Goal: Information Seeking & Learning: Learn about a topic

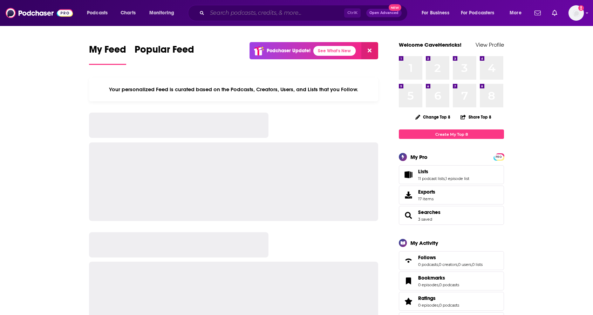
click at [216, 13] on input "Search podcasts, credits, & more..." at bounding box center [275, 12] width 137 height 11
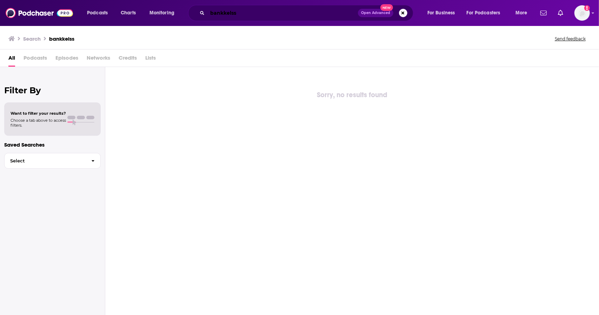
click at [230, 14] on input "bankkelss" at bounding box center [282, 12] width 150 height 11
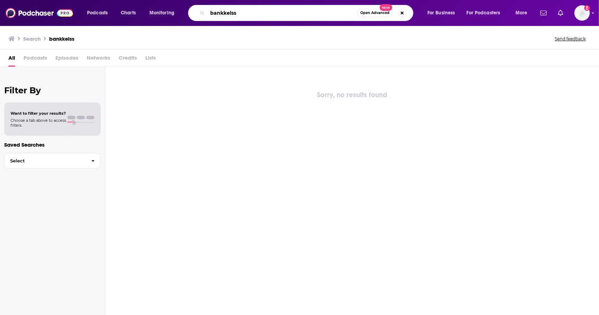
click at [230, 14] on input "bankkelss" at bounding box center [282, 12] width 150 height 11
type input "bankless"
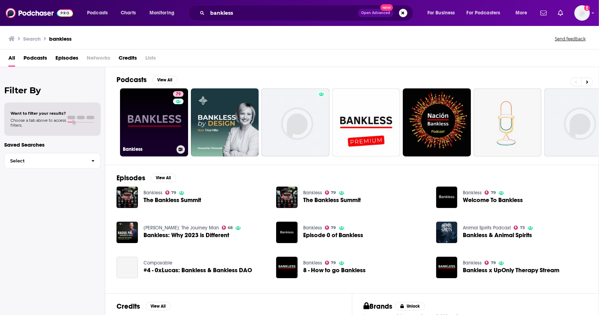
click at [178, 108] on div "79" at bounding box center [179, 118] width 12 height 54
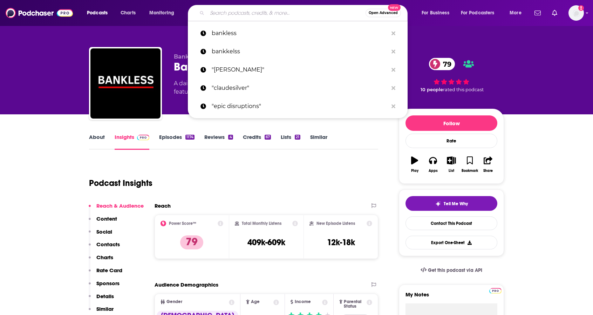
click at [222, 13] on input "Search podcasts, credits, & more..." at bounding box center [286, 12] width 159 height 11
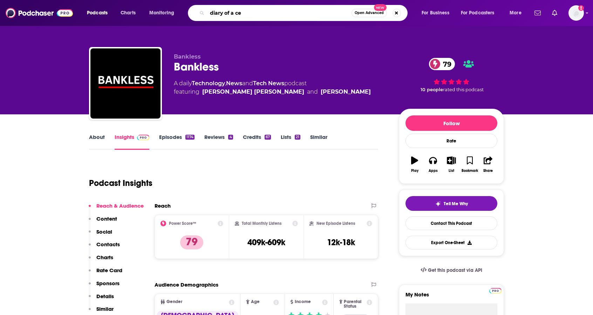
type input "diary of a ceo"
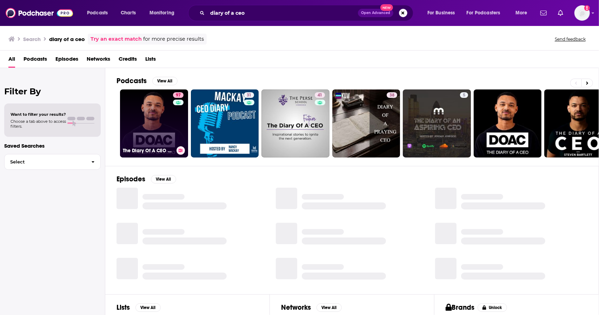
click at [156, 113] on link "97 The Diary Of A CEO with [PERSON_NAME]" at bounding box center [154, 123] width 68 height 68
